Goal: Transaction & Acquisition: Purchase product/service

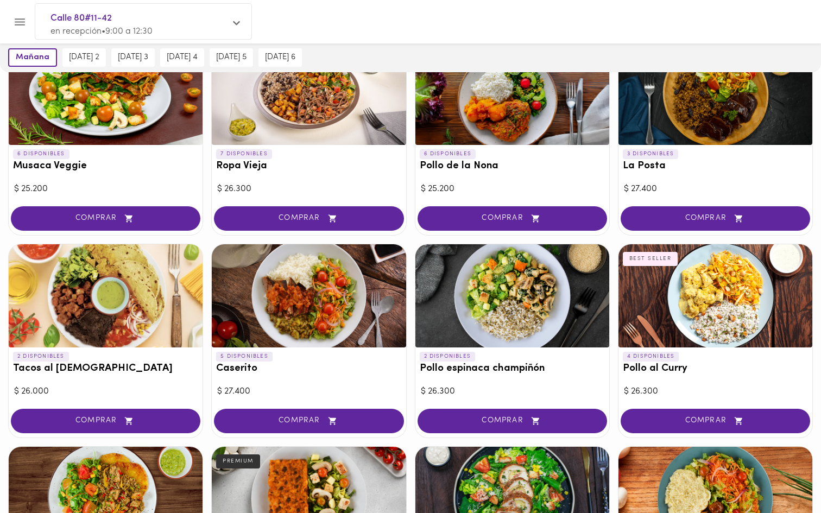
scroll to position [312, 0]
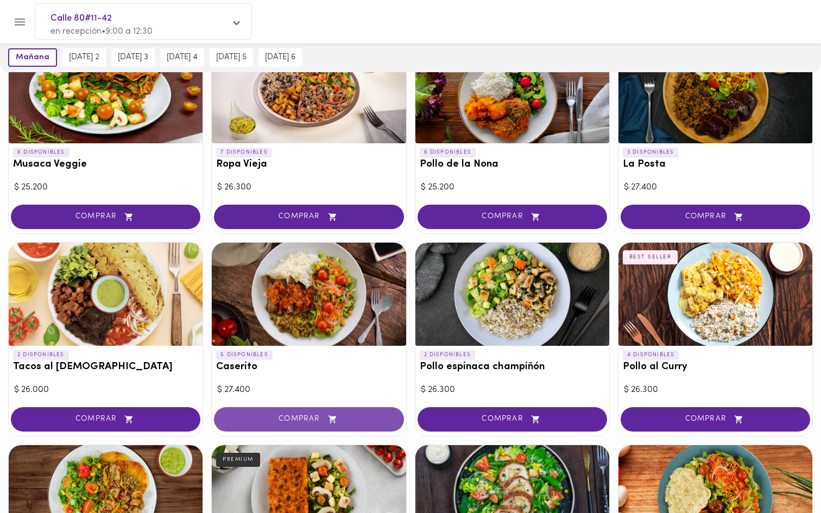
click at [275, 413] on button "COMPRAR" at bounding box center [308, 419] width 189 height 24
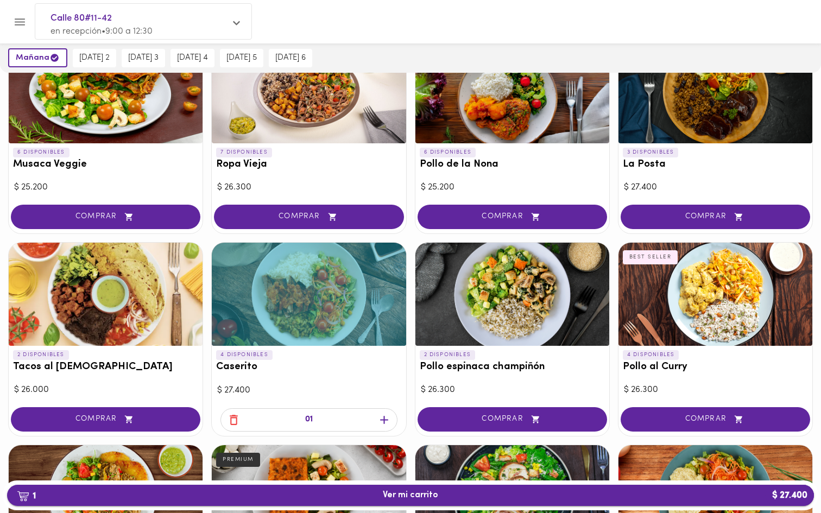
click at [350, 492] on span "1 Ver mi carrito $ 27.400" at bounding box center [410, 495] width 789 height 10
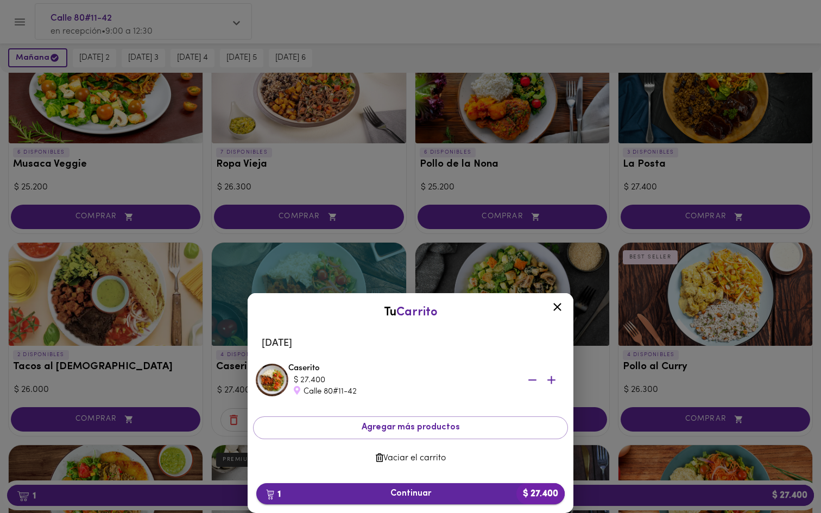
click at [382, 490] on span "1 Continuar $ 27.400" at bounding box center [410, 493] width 291 height 10
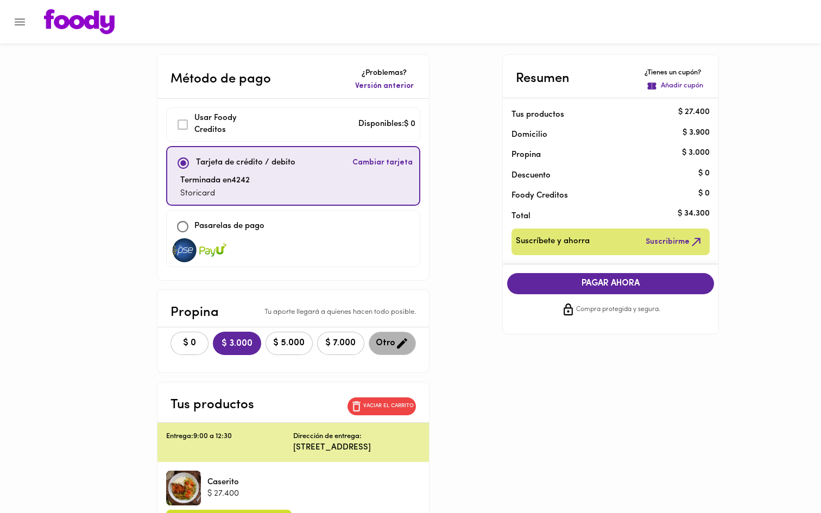
click at [395, 337] on icon "button" at bounding box center [402, 344] width 14 height 14
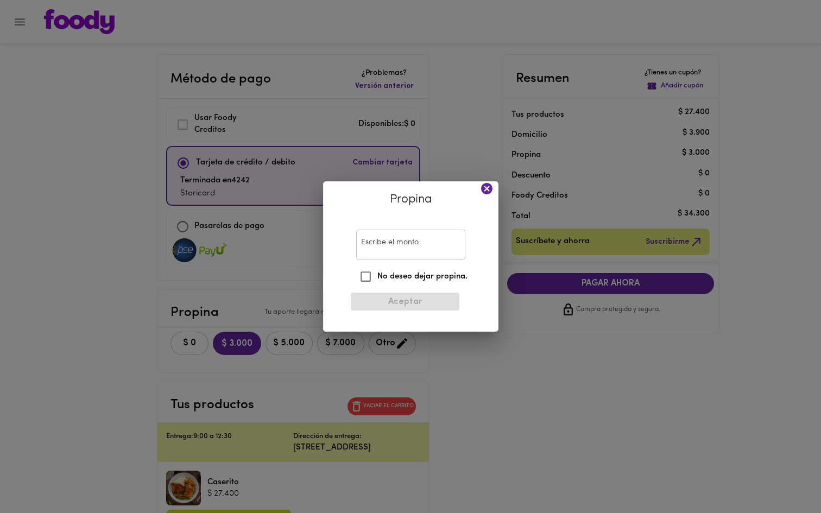
click at [389, 249] on input "Escribe el monto" at bounding box center [410, 245] width 109 height 30
type input "1000"
click at [403, 300] on span "Aceptar" at bounding box center [404, 302] width 91 height 10
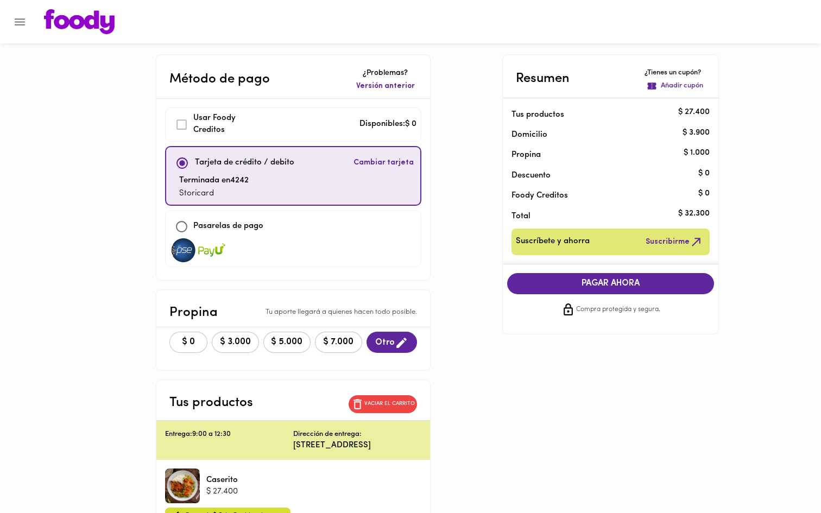
click at [579, 289] on button "PAGAR AHORA" at bounding box center [610, 283] width 207 height 21
